Goal: Task Accomplishment & Management: Use online tool/utility

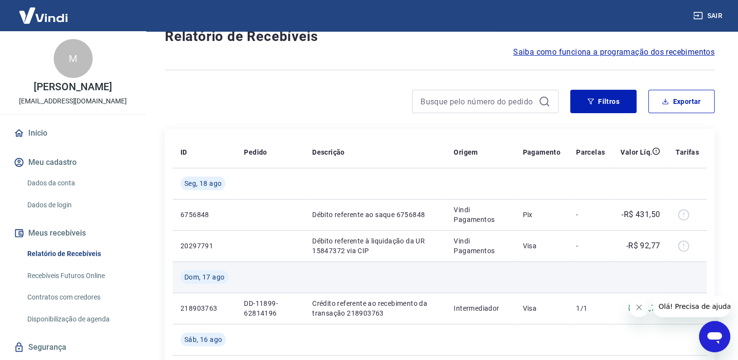
scroll to position [49, 0]
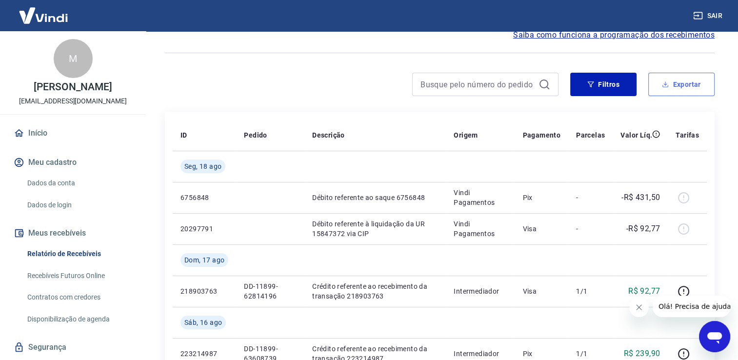
click at [670, 85] on button "Exportar" at bounding box center [682, 84] width 66 height 23
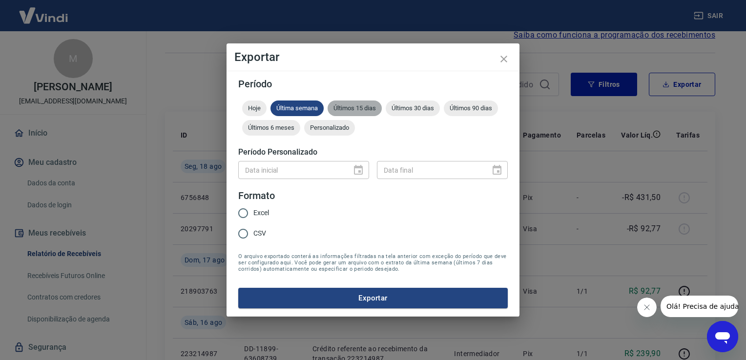
click at [359, 111] on span "Últimos 15 dias" at bounding box center [354, 107] width 54 height 7
click at [250, 214] on input "Excel" at bounding box center [243, 213] width 20 height 20
radio input "true"
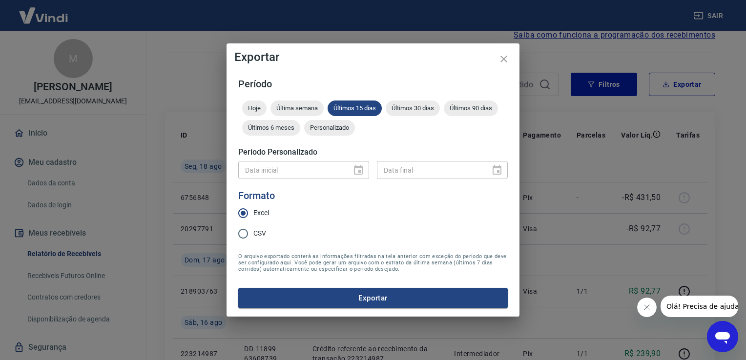
click at [310, 296] on button "Exportar" at bounding box center [372, 298] width 269 height 20
